Goal: Task Accomplishment & Management: Complete application form

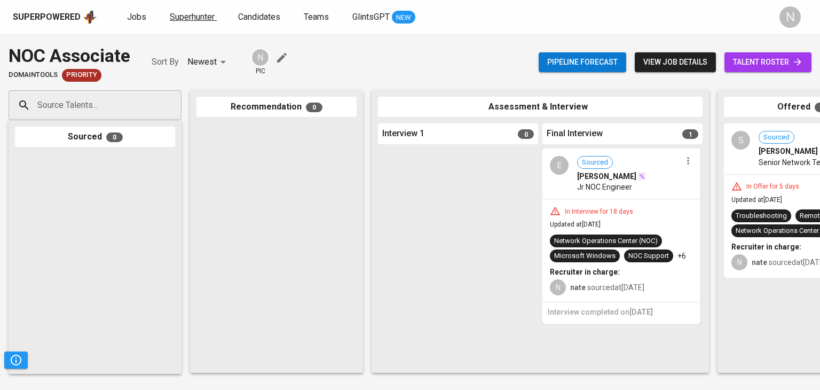
click at [189, 17] on span "Superhunter" at bounding box center [192, 17] width 45 height 10
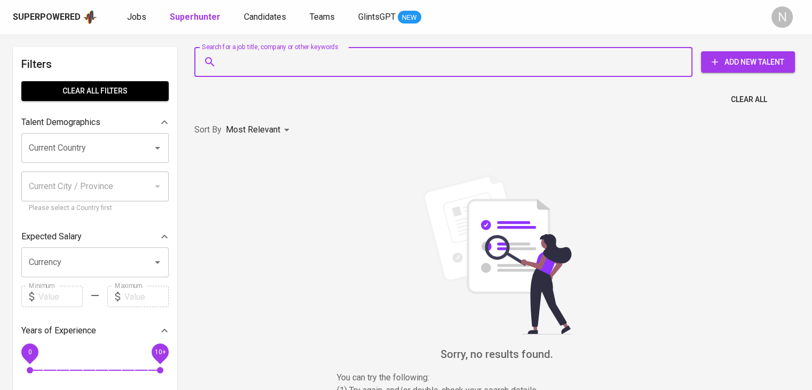
click at [241, 68] on input "Search for a job title, company or other keywords" at bounding box center [445, 62] width 451 height 20
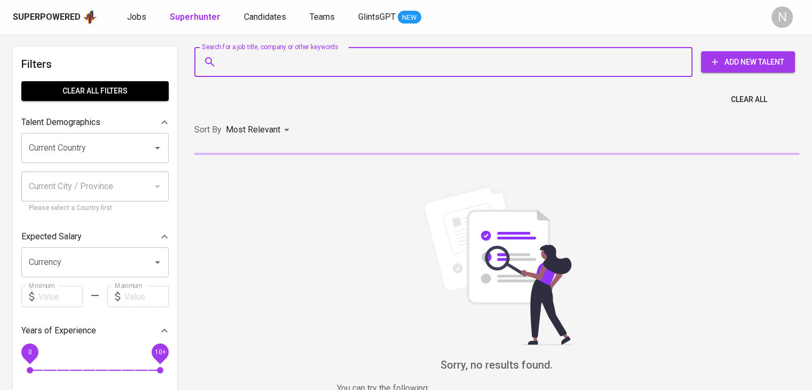
paste input "[EMAIL_ADDRESS][DOMAIN_NAME]"
type input "[EMAIL_ADDRESS][DOMAIN_NAME]"
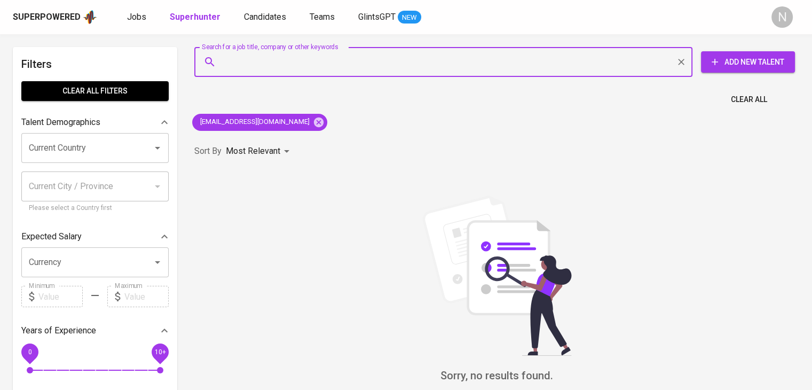
click at [711, 60] on icon "button" at bounding box center [714, 62] width 11 height 11
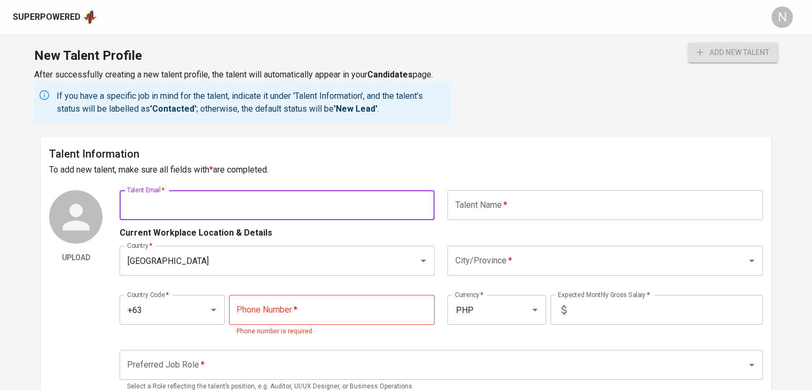
click at [271, 199] on input "text" at bounding box center [277, 205] width 315 height 30
paste input "[EMAIL_ADDRESS][DOMAIN_NAME]"
type input "[EMAIL_ADDRESS][DOMAIN_NAME]"
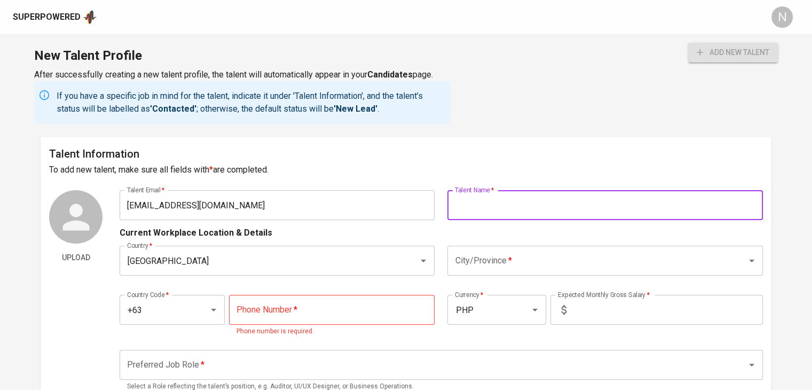
click at [481, 205] on input "text" at bounding box center [604, 205] width 315 height 30
type input "[PERSON_NAME]"
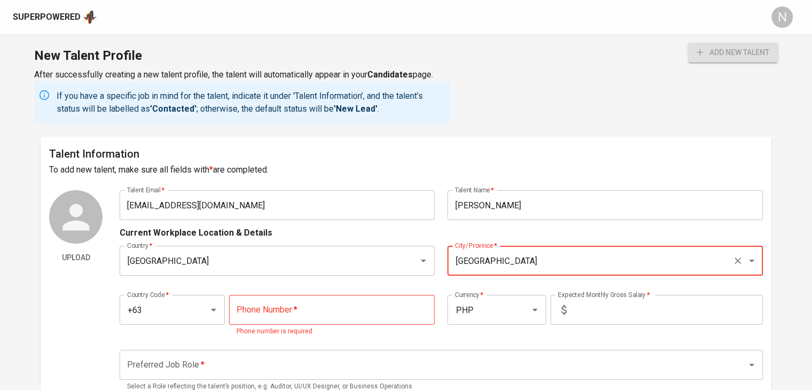
type input "[GEOGRAPHIC_DATA]"
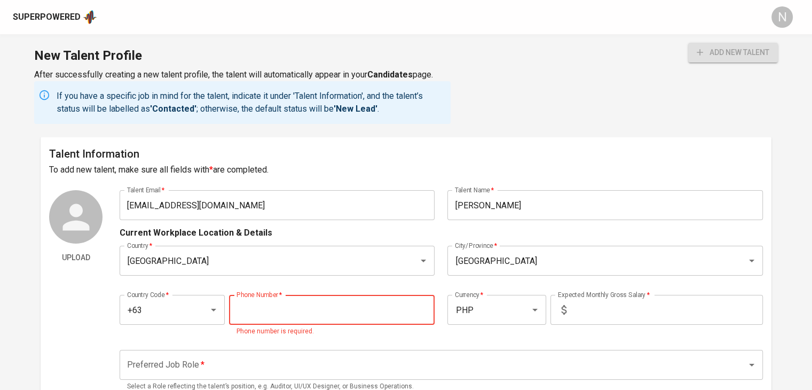
paste input "[PHONE_NUMBER]"
type input "[PHONE_NUMBER]"
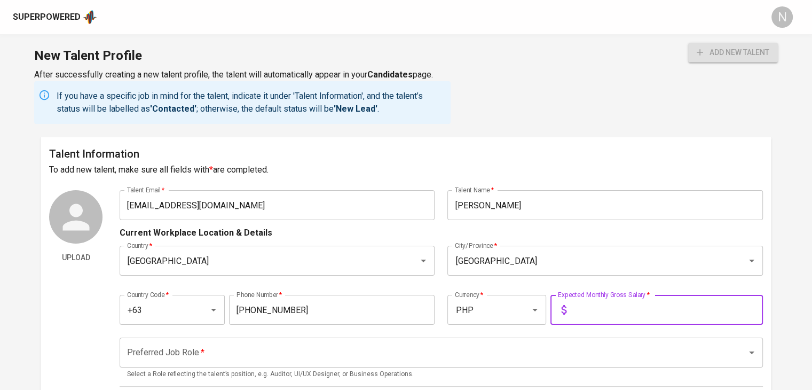
click at [574, 308] on input "text" at bounding box center [666, 310] width 192 height 30
type input "48,000"
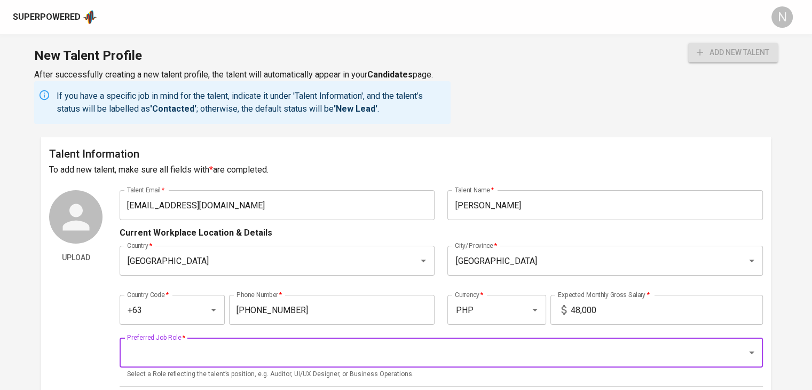
click at [495, 357] on input "Preferred Job Role   *" at bounding box center [426, 352] width 604 height 20
type input "Other HR Positions"
click at [745, 58] on span "add new talent" at bounding box center [732, 52] width 73 height 13
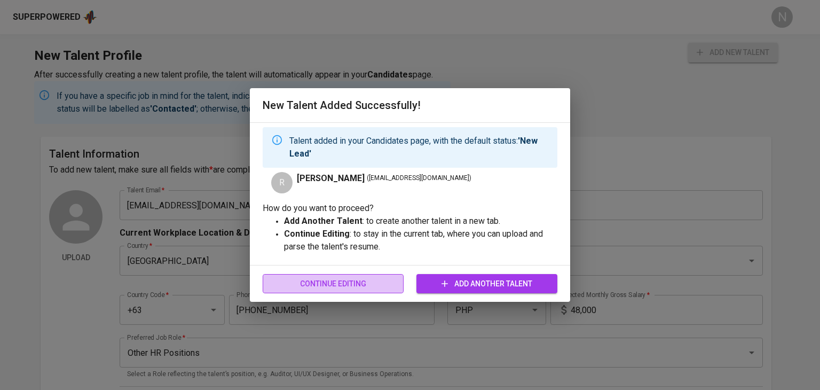
click at [350, 280] on span "Continue Editing" at bounding box center [333, 283] width 124 height 13
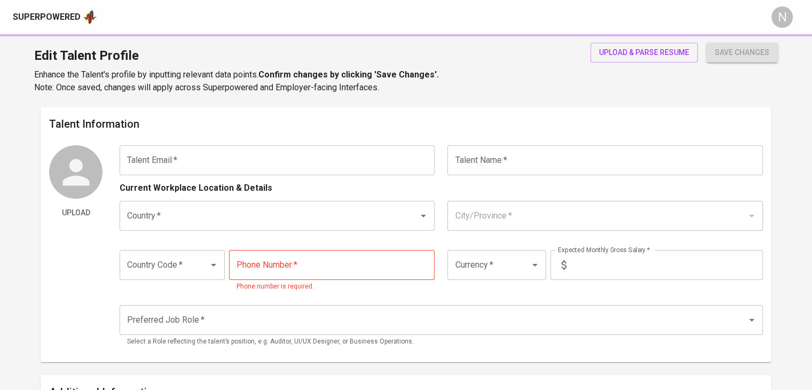
type input "[EMAIL_ADDRESS][DOMAIN_NAME]"
type input "[PERSON_NAME]"
type input "[GEOGRAPHIC_DATA]"
type input "+63"
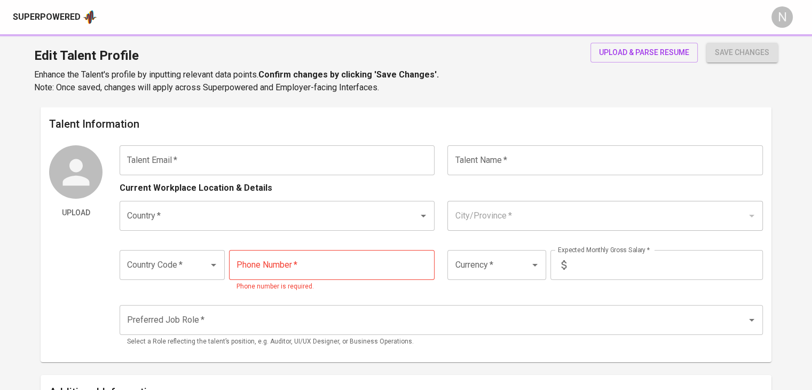
type input "[PHONE_NUMBER]"
type input "PHP"
type input "48,000"
type input "Other HR Positions"
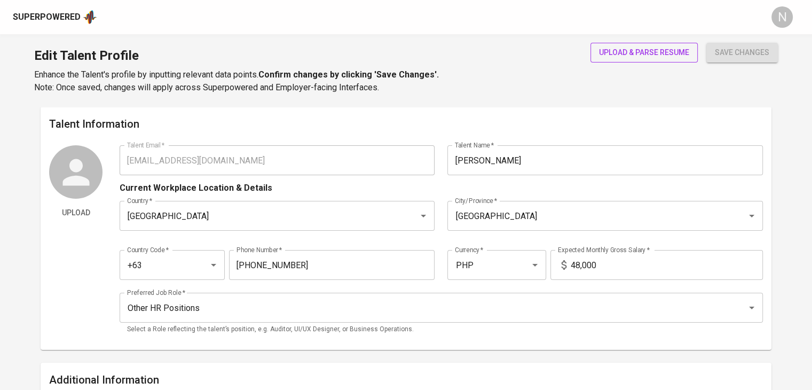
click at [613, 49] on span "upload & parse resume" at bounding box center [644, 52] width 90 height 13
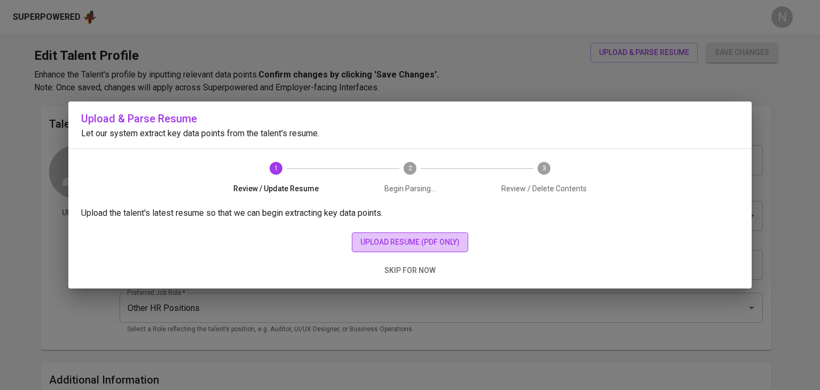
click at [455, 244] on span "upload resume (pdf only)" at bounding box center [409, 241] width 99 height 13
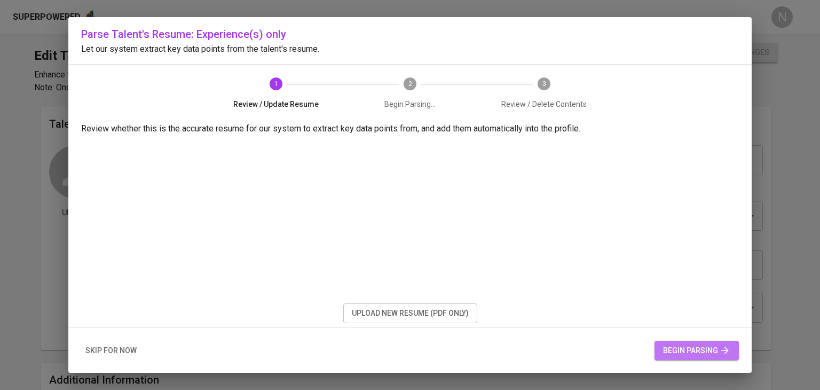
click at [709, 348] on span "begin parsing" at bounding box center [696, 350] width 67 height 13
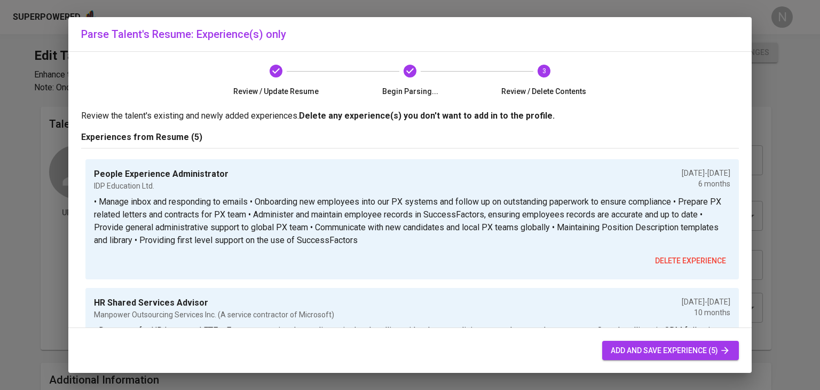
click at [615, 359] on div "add and save experience (5)" at bounding box center [409, 350] width 683 height 45
click at [617, 356] on button "add and save experience (5)" at bounding box center [670, 350] width 137 height 20
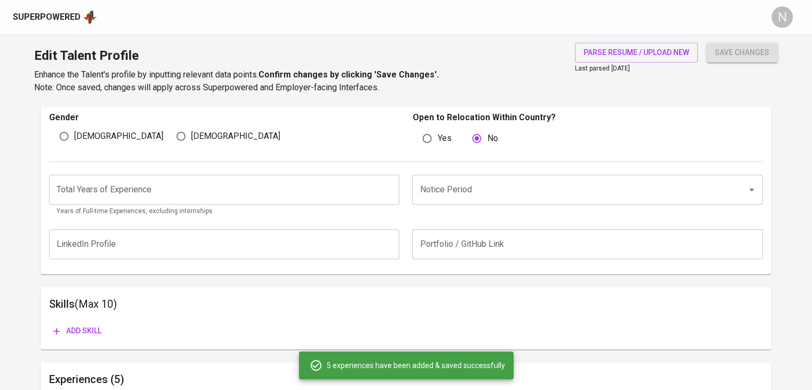
scroll to position [354, 0]
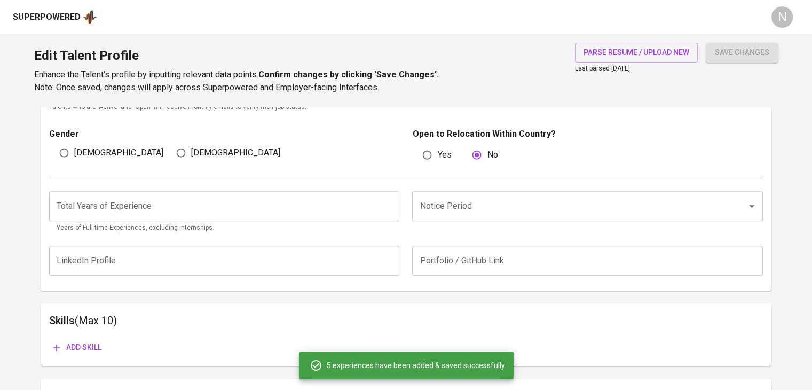
click at [109, 205] on input "number" at bounding box center [224, 206] width 350 height 30
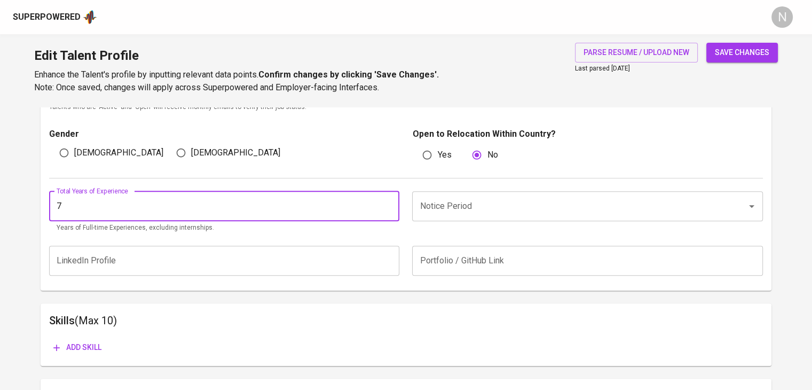
type input "7"
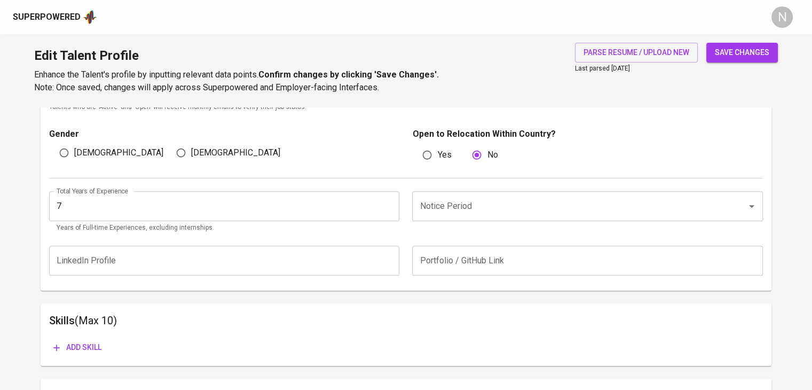
click at [91, 155] on span "[DEMOGRAPHIC_DATA]" at bounding box center [118, 152] width 89 height 13
click at [74, 155] on input "[DEMOGRAPHIC_DATA]" at bounding box center [64, 152] width 20 height 20
radio input "true"
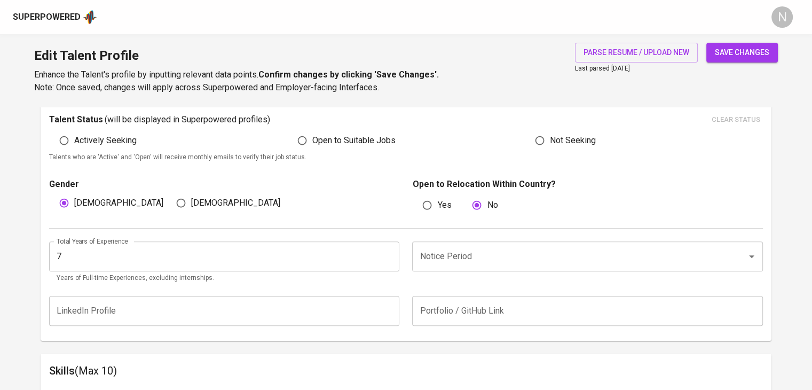
scroll to position [301, 0]
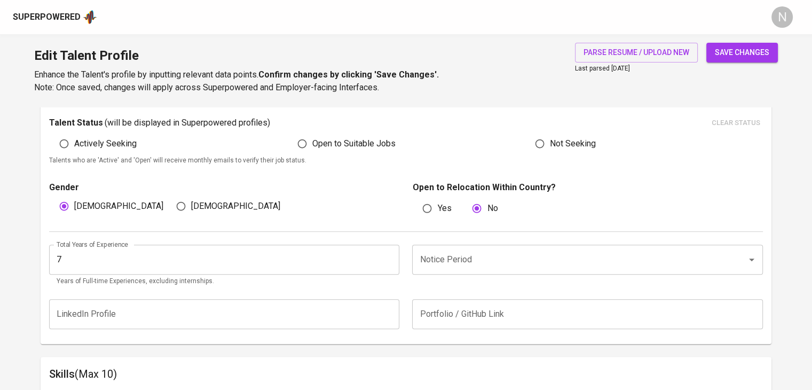
click at [79, 146] on span "Actively Seeking" at bounding box center [105, 143] width 62 height 13
click at [74, 146] on input "Actively Seeking" at bounding box center [64, 143] width 20 height 20
radio input "true"
click at [459, 253] on input "Notice Period" at bounding box center [572, 259] width 311 height 20
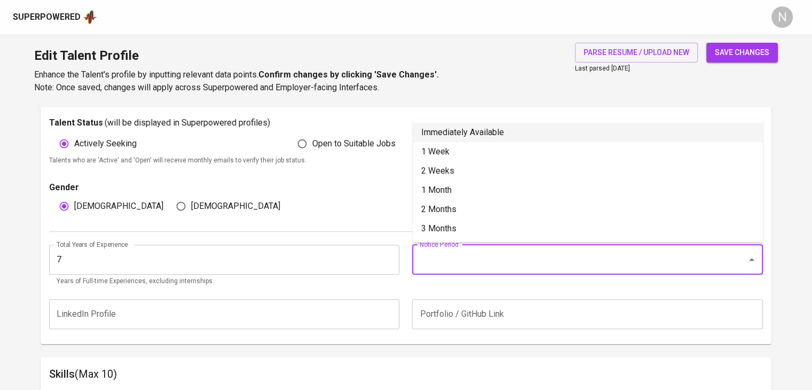
click at [436, 134] on li "Immediately Available" at bounding box center [587, 132] width 350 height 19
type input "Immediately Available"
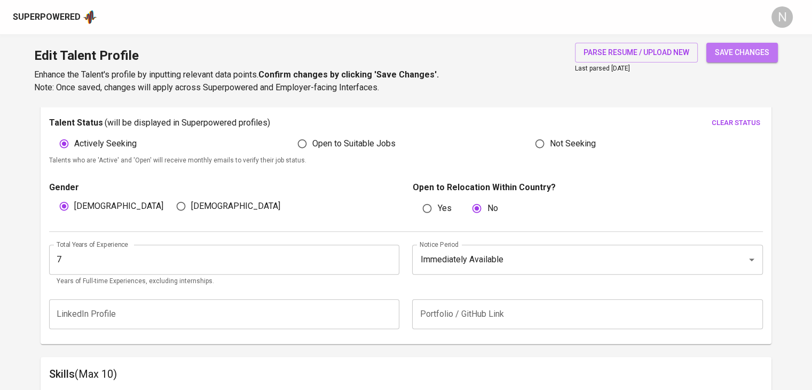
click at [717, 49] on span "save changes" at bounding box center [742, 52] width 54 height 13
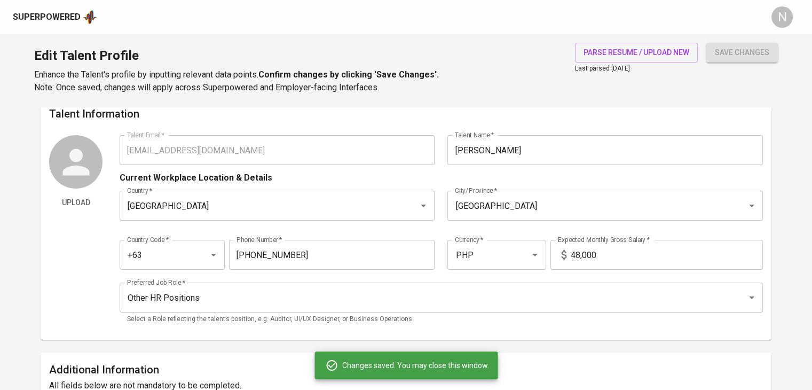
scroll to position [0, 0]
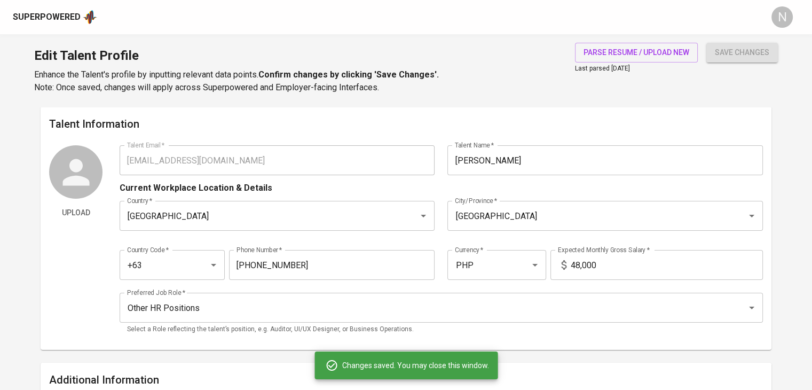
click at [87, 152] on div "Upload Talent Email   * [EMAIL_ADDRESS][DOMAIN_NAME] Talent Email * Talent Name…" at bounding box center [405, 243] width 713 height 196
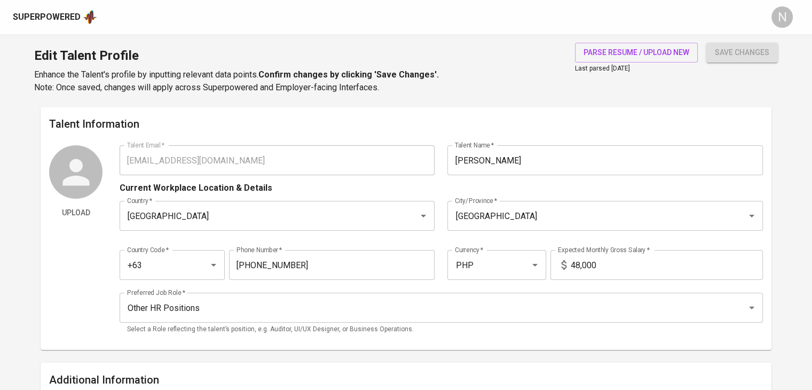
click at [55, 22] on div "Superpowered" at bounding box center [47, 17] width 68 height 12
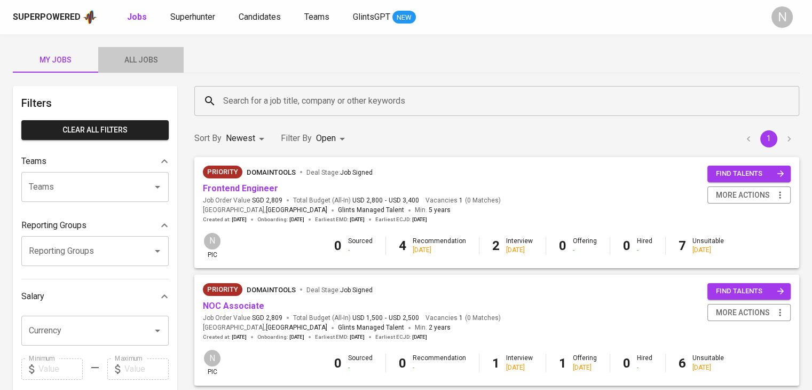
click at [138, 55] on span "All Jobs" at bounding box center [141, 59] width 73 height 13
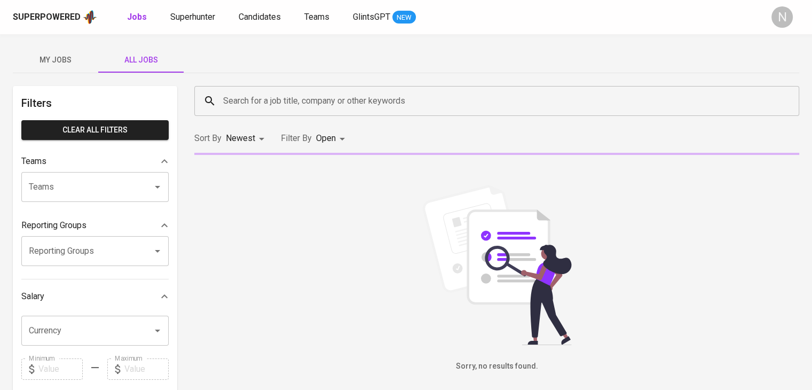
click at [279, 100] on input "Search for a job title, company or other keywords" at bounding box center [499, 101] width 558 height 20
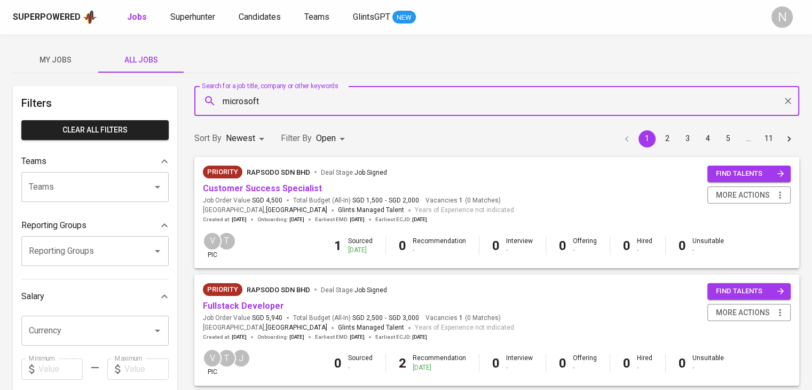
type input "microsoft"
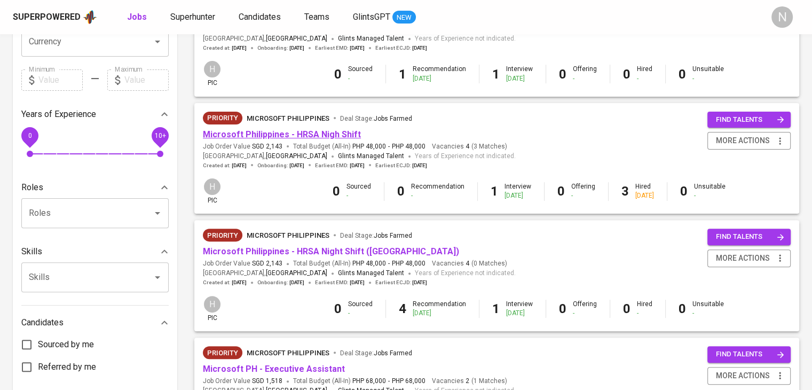
scroll to position [320, 0]
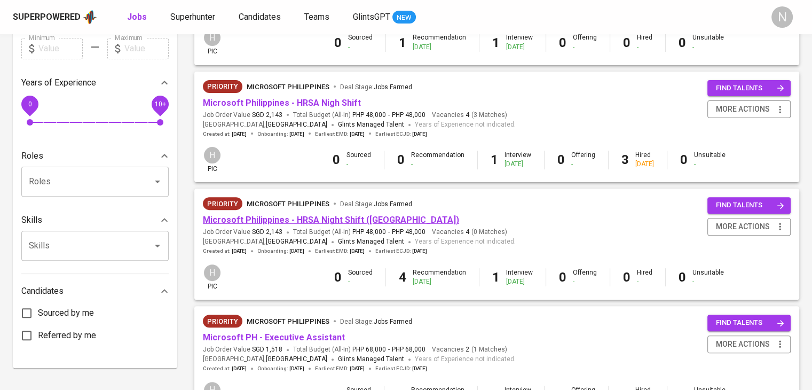
click at [306, 220] on link "Microsoft Philippines - HRSA Night Shift ([GEOGRAPHIC_DATA])" at bounding box center [331, 220] width 256 height 10
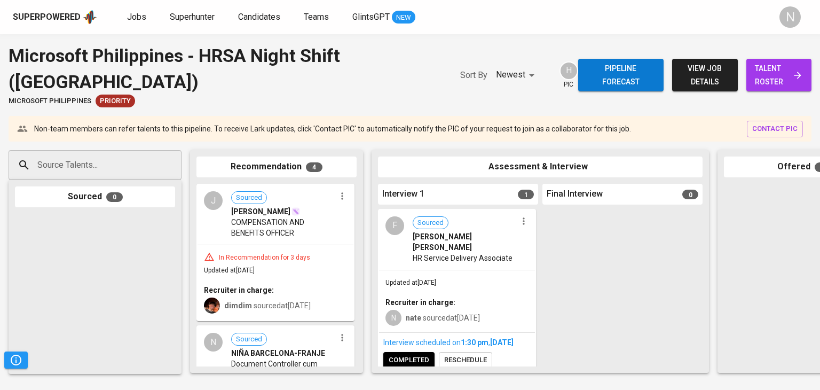
click at [98, 176] on div "Source Talents..." at bounding box center [95, 165] width 173 height 30
paste input "[EMAIL_ADDRESS][DOMAIN_NAME]"
type input "[EMAIL_ADDRESS][DOMAIN_NAME]"
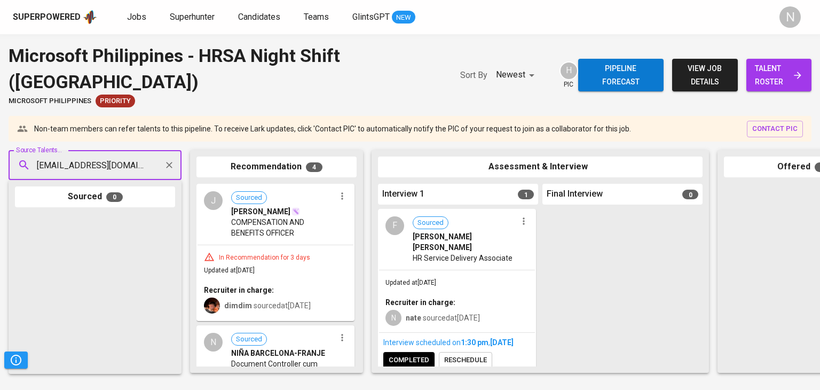
scroll to position [0, 14]
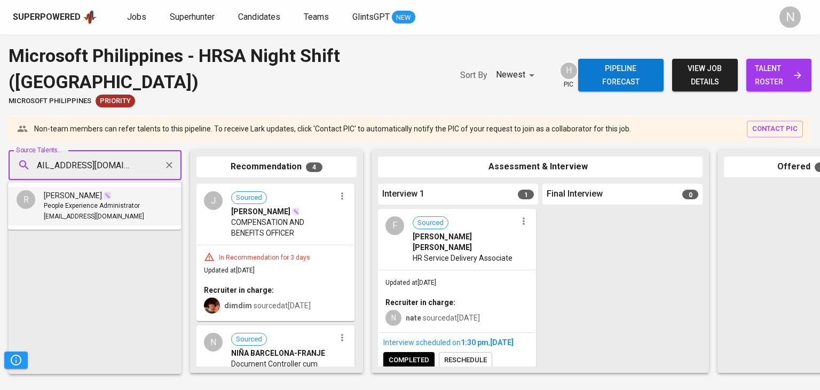
click at [90, 195] on span "[PERSON_NAME]" at bounding box center [73, 195] width 58 height 11
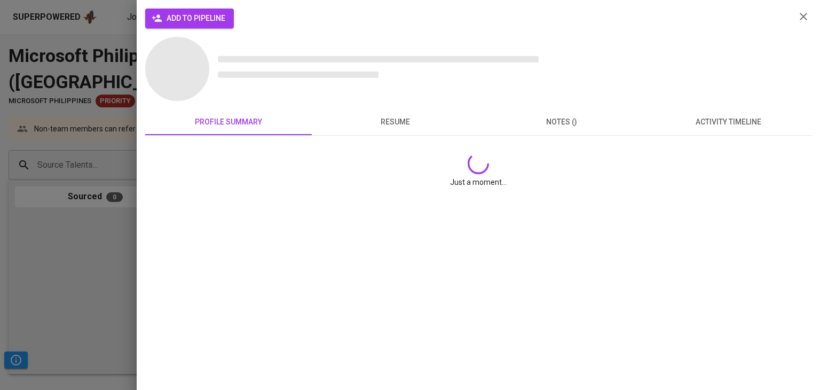
scroll to position [0, 0]
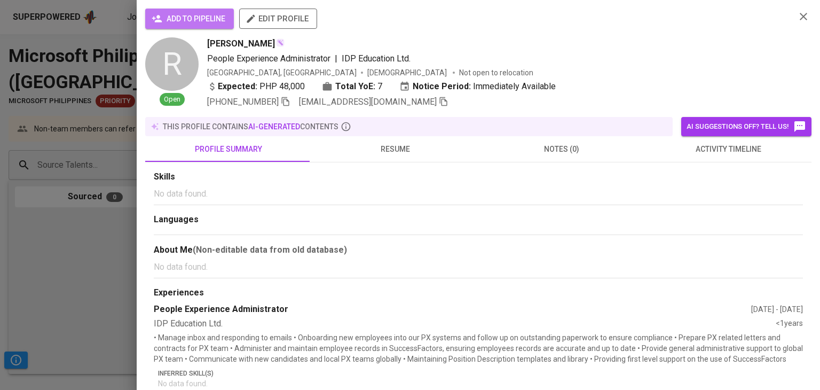
click at [184, 12] on span "add to pipeline" at bounding box center [190, 18] width 72 height 13
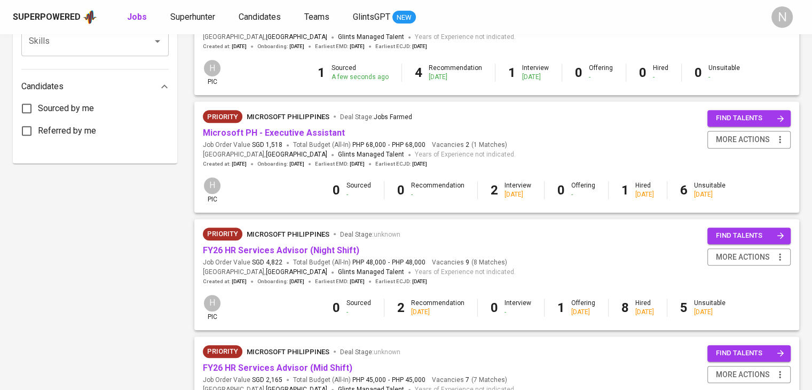
scroll to position [439, 0]
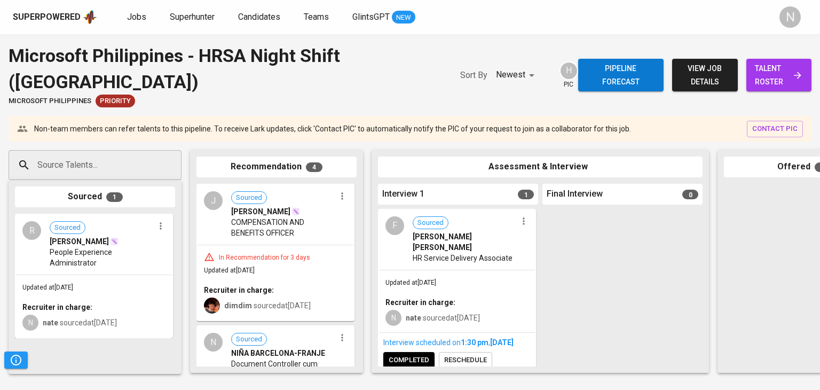
click at [77, 274] on div "R Sourced [PERSON_NAME] People Experience Administrator" at bounding box center [94, 245] width 156 height 60
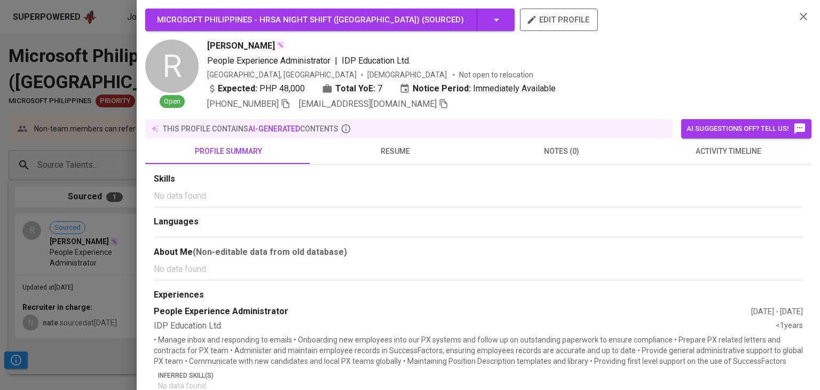
drag, startPoint x: 291, startPoint y: 47, endPoint x: 207, endPoint y: 50, distance: 84.4
click at [207, 50] on div "R Open [PERSON_NAME] People Experience Administrator | IDP Education Ltd. [GEOG…" at bounding box center [465, 74] width 641 height 71
copy span "[PERSON_NAME]"
click at [75, 352] on div at bounding box center [410, 195] width 820 height 390
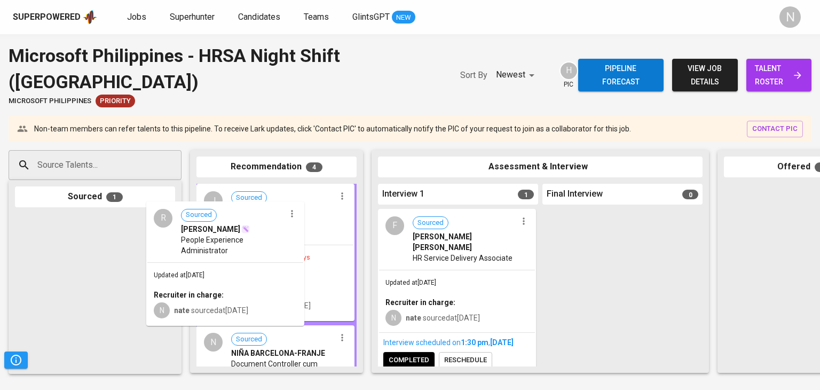
drag, startPoint x: 109, startPoint y: 280, endPoint x: 266, endPoint y: 266, distance: 157.5
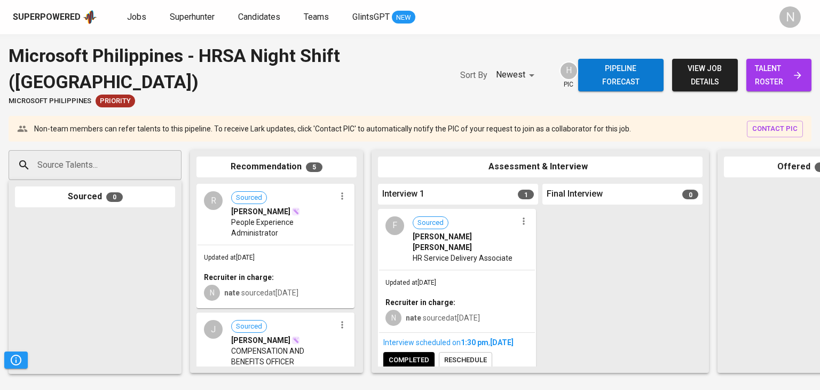
drag, startPoint x: 66, startPoint y: 246, endPoint x: 122, endPoint y: 249, distance: 56.1
click at [121, 249] on div at bounding box center [95, 290] width 160 height 154
click at [297, 240] on div "R Sourced [PERSON_NAME] People Experience Administrator" at bounding box center [275, 215] width 156 height 60
click at [269, 246] on div "Updated at [DATE] Recruiter in charge: N nate sourced at [DATE]" at bounding box center [275, 276] width 156 height 62
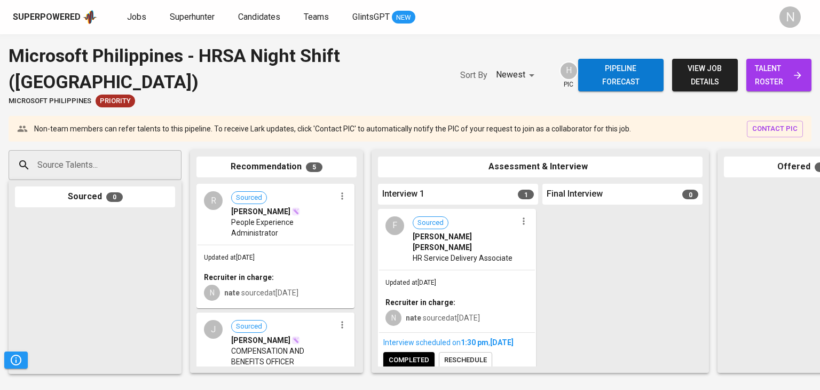
click at [224, 227] on div "R Sourced [PERSON_NAME] People Experience Administrator" at bounding box center [275, 215] width 156 height 60
click at [164, 274] on div at bounding box center [93, 290] width 160 height 154
click at [231, 208] on span "[PERSON_NAME]" at bounding box center [258, 211] width 59 height 11
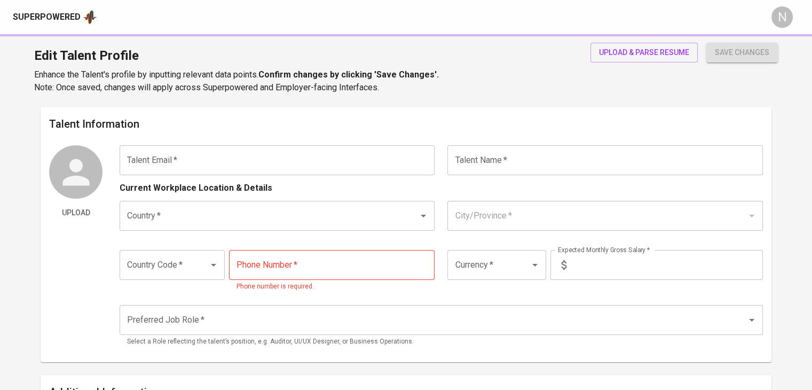
type input "[EMAIL_ADDRESS][DOMAIN_NAME]"
type input "[PERSON_NAME]"
type input "[GEOGRAPHIC_DATA]"
type input "+63"
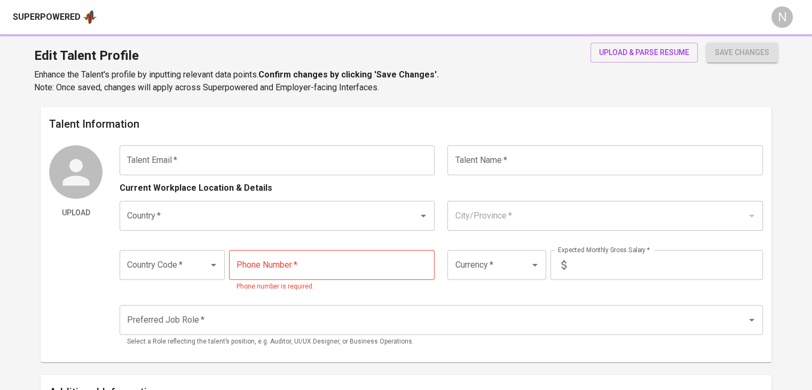
type input "[PHONE_NUMBER]"
type input "PHP"
type input "48,000"
type input "Other HR Positions"
radio input "true"
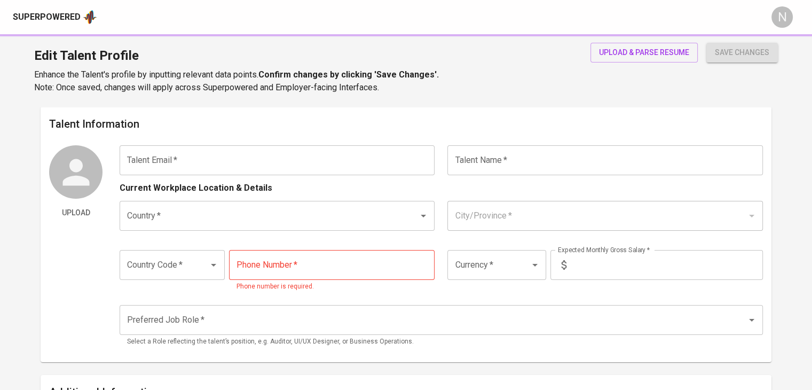
radio input "true"
type input "7"
type input "Immediately Available"
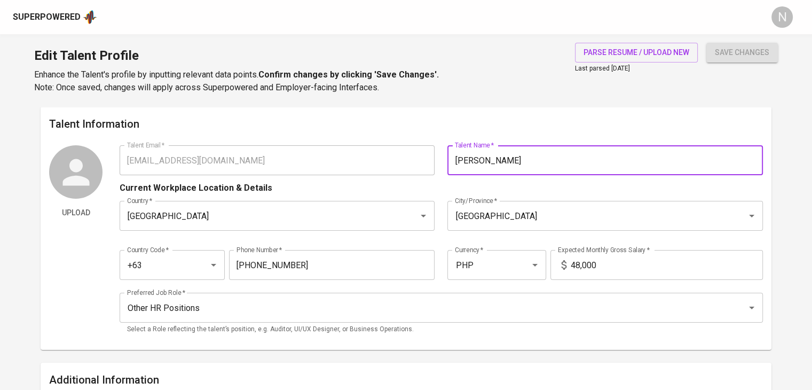
click at [393, 156] on div "Talent Email   * camachorobertjohn@gmail.com Talent Email * Talent Name   * Rob…" at bounding box center [441, 160] width 643 height 30
